Goal: Answer question/provide support: Share knowledge or assist other users

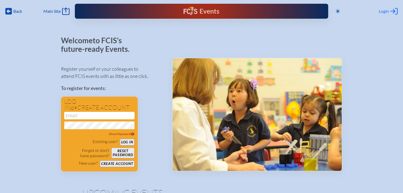
type input "[EMAIL_ADDRESS][DOMAIN_NAME]"
click at [385, 11] on span "Login" at bounding box center [384, 11] width 10 height 5
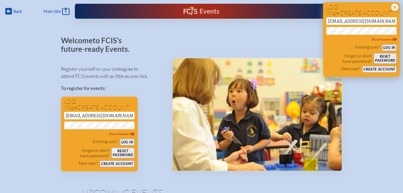
click at [384, 45] on form "kdanger@fcis.org Show Password Existing user? Log in Forgot or don’t have passw…" at bounding box center [361, 44] width 70 height 55
click at [384, 46] on button "Log in" at bounding box center [389, 47] width 15 height 7
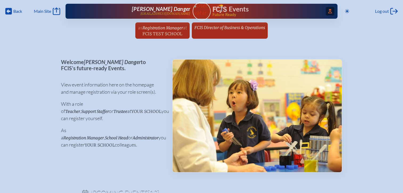
click at [329, 12] on icon at bounding box center [330, 11] width 4 height 4
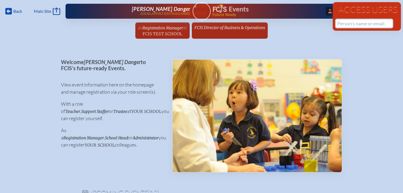
click at [346, 25] on input "text" at bounding box center [364, 23] width 56 height 8
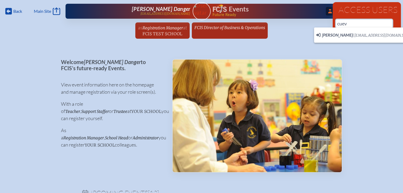
scroll to position [0, 4]
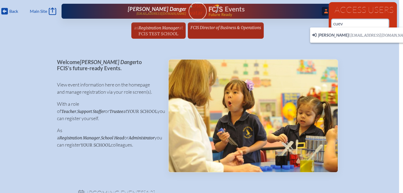
drag, startPoint x: 343, startPoint y: 23, endPoint x: 325, endPoint y: 24, distance: 18.1
click at [325, 24] on div "Back Back Main Site Main Site Toggle to Dark Mode Log out Log out ...Close Acce…" at bounding box center [197, 21] width 403 height 42
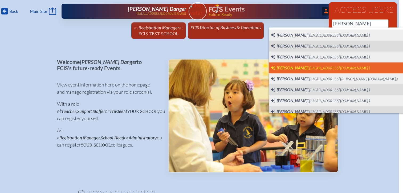
click at [296, 67] on span "[PERSON_NAME]" at bounding box center [292, 67] width 31 height 5
type input "[EMAIL_ADDRESS][DOMAIN_NAME]"
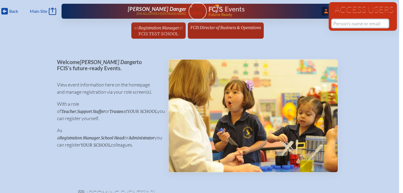
scroll to position [0, 0]
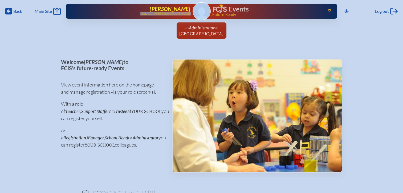
drag, startPoint x: 191, startPoint y: 14, endPoint x: 137, endPoint y: 16, distance: 54.1
click at [137, 16] on div "Access Users... [PERSON_NAME] [PERSON_NAME][EMAIL_ADDRESS][DOMAIN_NAME] Events …" at bounding box center [201, 11] width 271 height 15
click at [190, 13] on div "Access Users... Michelle Cuervo mcuervo@greatheightsacademy.org Events Future R…" at bounding box center [201, 11] width 271 height 15
drag, startPoint x: 192, startPoint y: 14, endPoint x: 141, endPoint y: 15, distance: 50.9
click at [141, 15] on div "Access Users... Michelle Cuervo mcuervo@greatheightsacademy.org Events Future R…" at bounding box center [201, 11] width 271 height 15
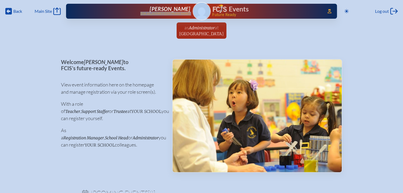
copy p "[EMAIL_ADDRESS][DOMAIN_NAME]"
